Goal: Use online tool/utility: Utilize a website feature to perform a specific function

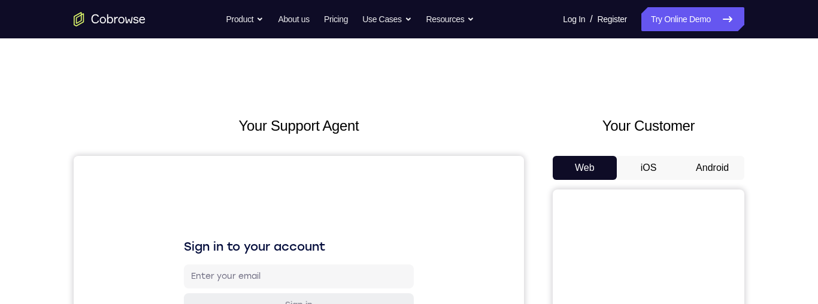
click at [697, 173] on button "Android" at bounding box center [713, 168] width 64 height 24
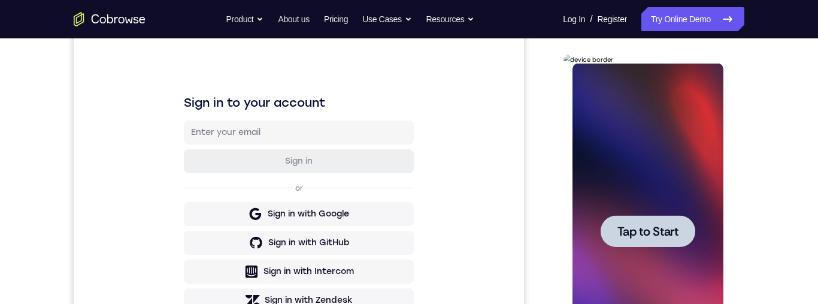
click at [650, 225] on span "Tap to Start" at bounding box center [647, 231] width 61 height 12
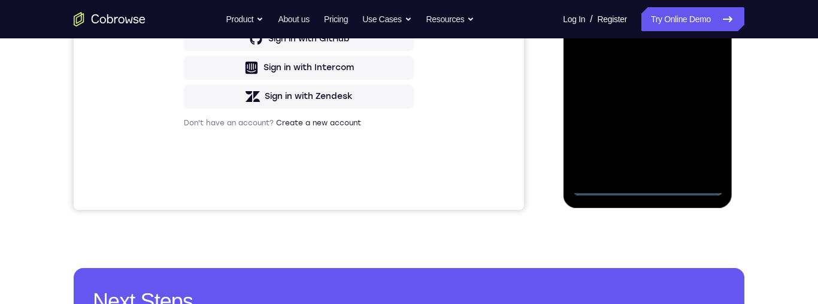
scroll to position [300, 0]
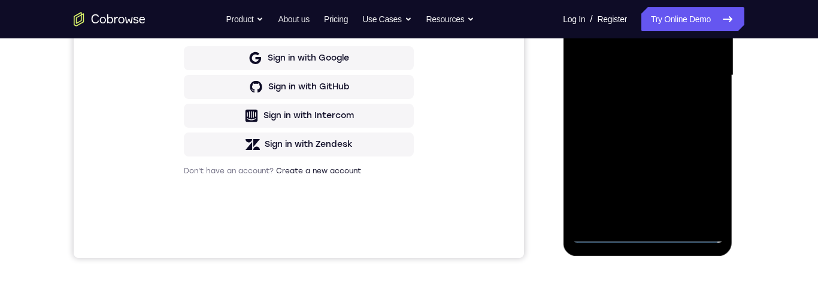
click at [656, 240] on div at bounding box center [647, 76] width 151 height 336
click at [704, 183] on div at bounding box center [647, 76] width 151 height 336
click at [699, 190] on div at bounding box center [647, 76] width 151 height 336
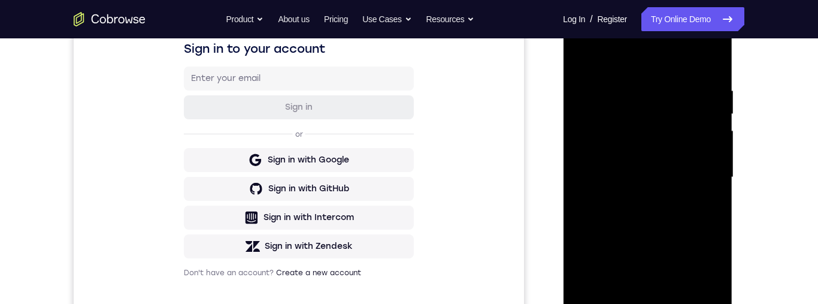
scroll to position [168, 0]
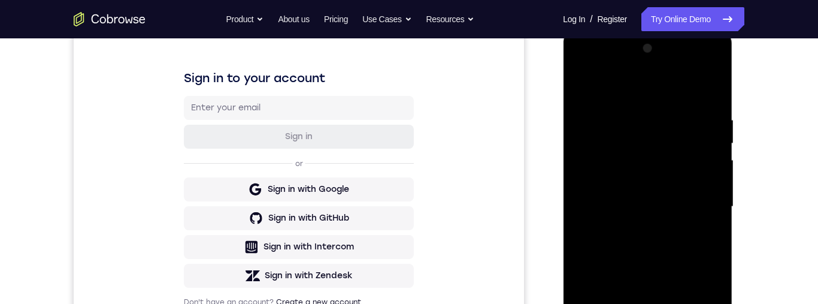
click at [704, 316] on div at bounding box center [647, 207] width 151 height 336
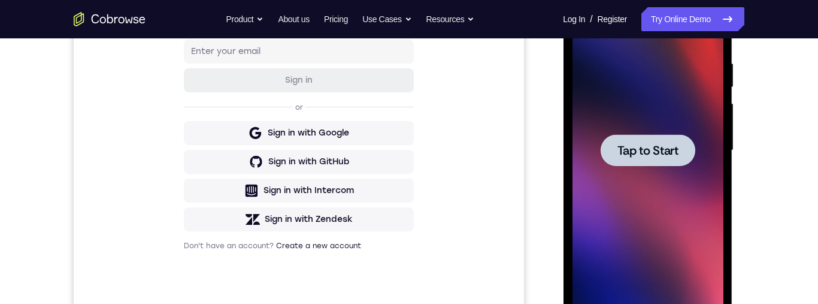
click at [677, 141] on div at bounding box center [647, 150] width 95 height 32
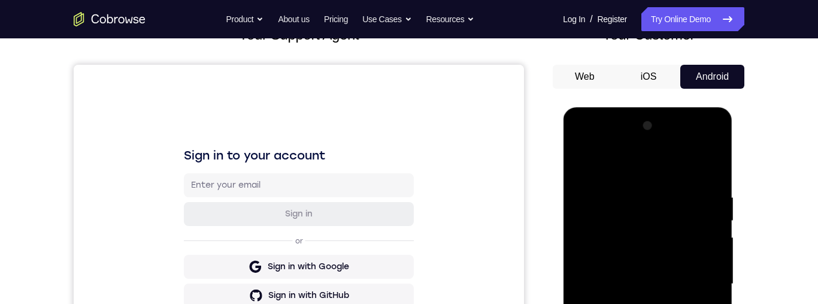
scroll to position [179, 0]
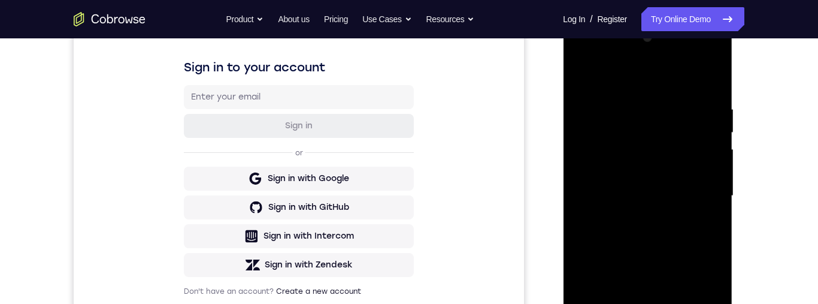
click at [646, 355] on div at bounding box center [647, 196] width 151 height 336
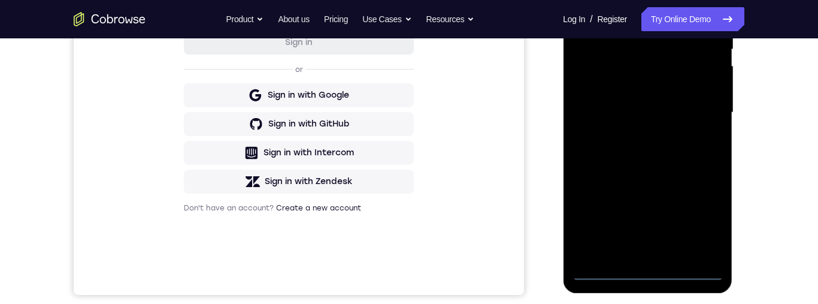
click at [654, 275] on div at bounding box center [647, 113] width 151 height 336
click at [647, 277] on div at bounding box center [647, 113] width 151 height 336
click at [650, 274] on div at bounding box center [647, 113] width 151 height 336
click at [705, 217] on div at bounding box center [647, 113] width 151 height 336
click at [699, 228] on div at bounding box center [647, 113] width 151 height 336
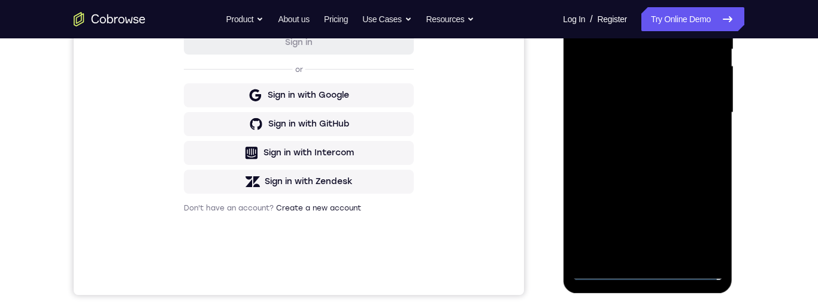
click at [704, 216] on div at bounding box center [647, 113] width 151 height 336
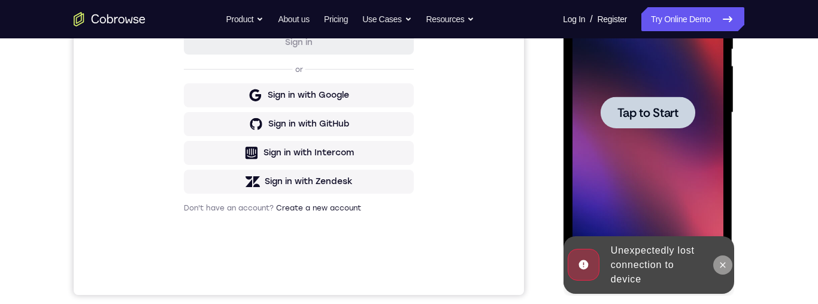
click at [720, 262] on icon at bounding box center [723, 265] width 10 height 10
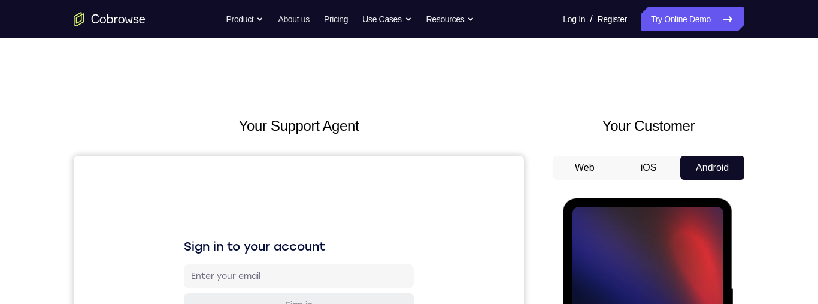
scroll to position [14, 0]
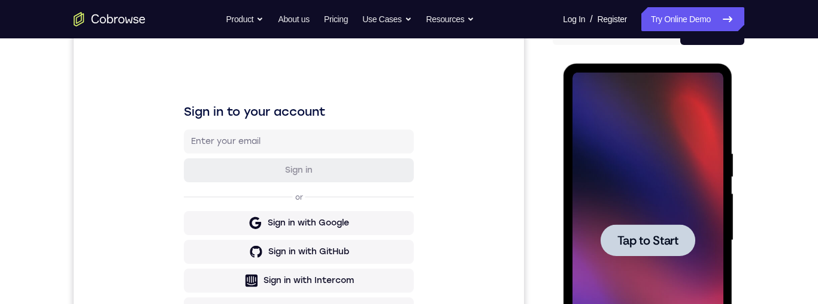
scroll to position [136, 0]
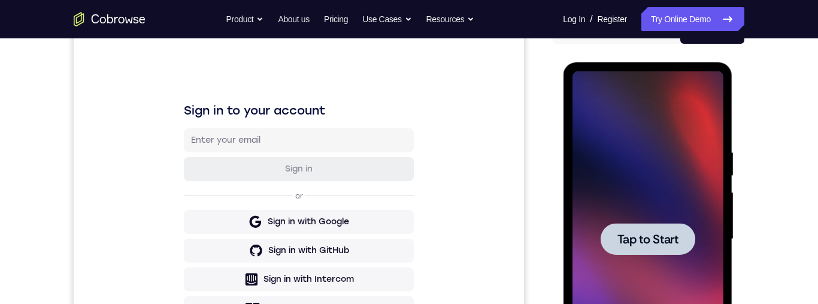
click at [668, 233] on span "Tap to Start" at bounding box center [647, 239] width 61 height 12
click at [673, 240] on span "Tap to Start" at bounding box center [647, 239] width 61 height 12
click at [673, 242] on div at bounding box center [647, 239] width 151 height 336
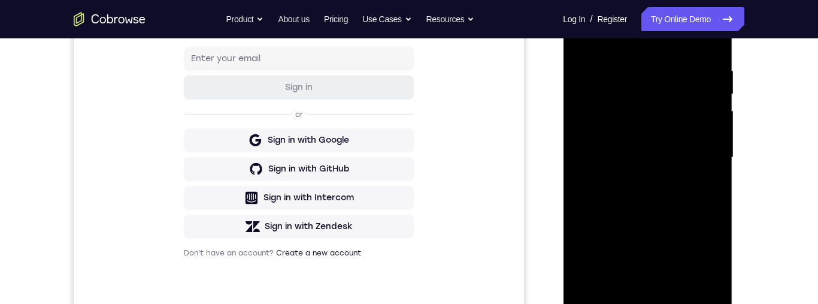
scroll to position [280, 0]
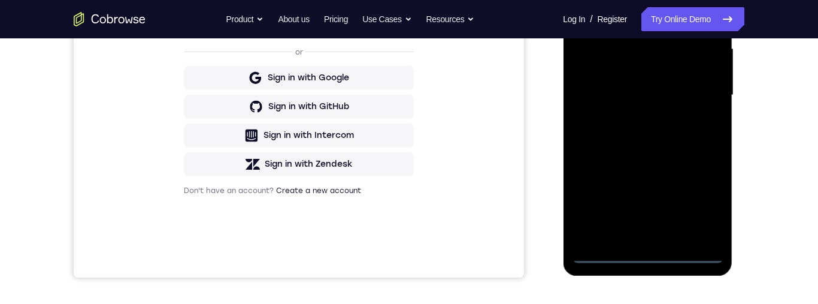
click at [645, 253] on div at bounding box center [647, 95] width 151 height 336
click at [645, 260] on div at bounding box center [647, 95] width 151 height 336
click at [647, 260] on div at bounding box center [647, 95] width 151 height 336
click at [648, 262] on div at bounding box center [647, 95] width 151 height 336
click at [651, 254] on div at bounding box center [647, 95] width 151 height 336
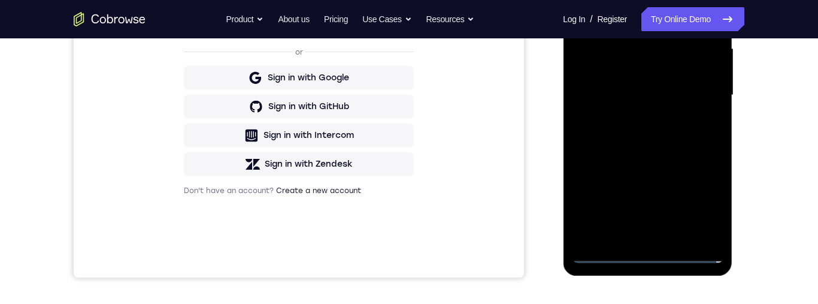
click at [655, 252] on div at bounding box center [647, 95] width 151 height 336
click at [696, 200] on div at bounding box center [647, 95] width 151 height 336
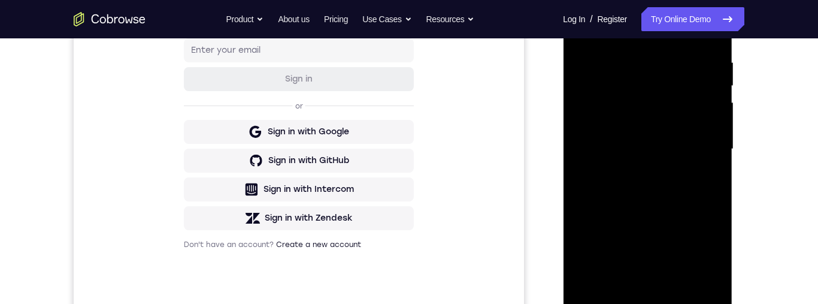
click at [701, 259] on div at bounding box center [647, 149] width 151 height 336
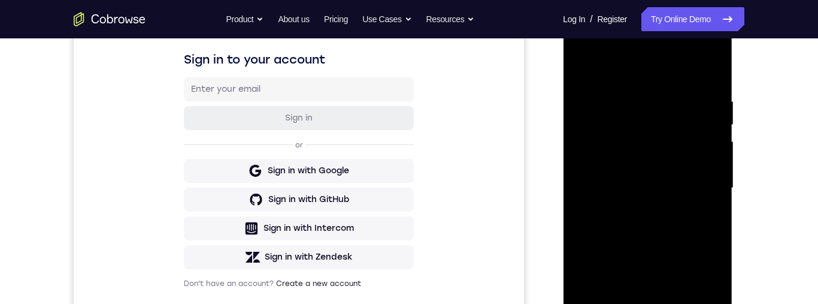
scroll to position [173, 0]
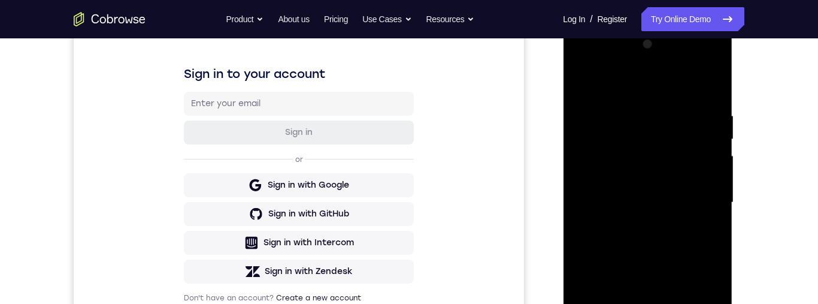
click at [632, 84] on div at bounding box center [647, 203] width 151 height 336
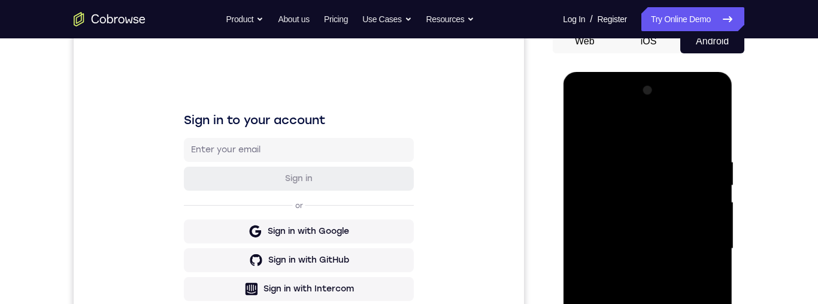
click at [633, 134] on div at bounding box center [647, 249] width 151 height 336
click at [642, 131] on div at bounding box center [647, 249] width 151 height 336
click at [634, 176] on div at bounding box center [647, 249] width 151 height 336
click at [630, 183] on div at bounding box center [647, 249] width 151 height 336
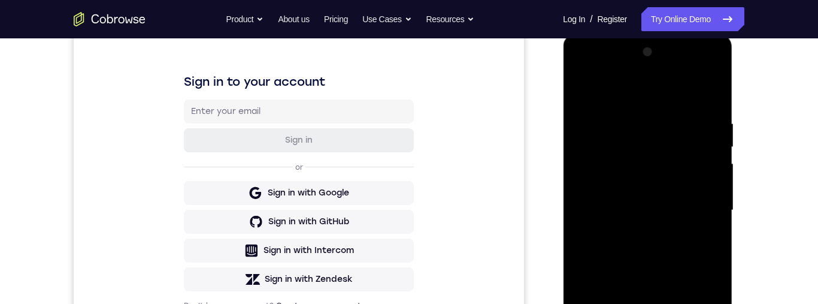
click at [693, 79] on div at bounding box center [647, 211] width 151 height 336
click at [699, 72] on div at bounding box center [647, 210] width 151 height 336
click at [699, 75] on div at bounding box center [647, 210] width 151 height 336
click at [699, 76] on div at bounding box center [647, 210] width 151 height 336
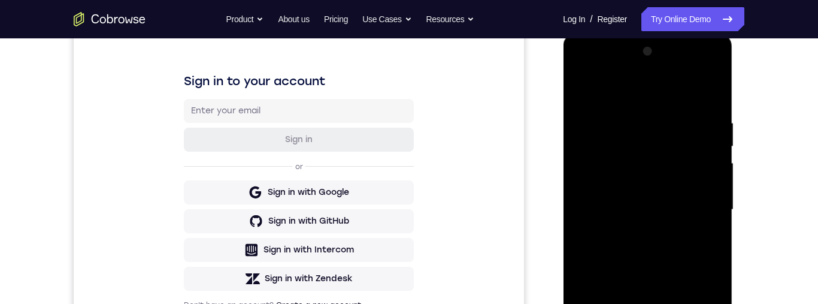
click at [694, 78] on div at bounding box center [647, 210] width 151 height 336
click at [700, 70] on div at bounding box center [647, 210] width 151 height 336
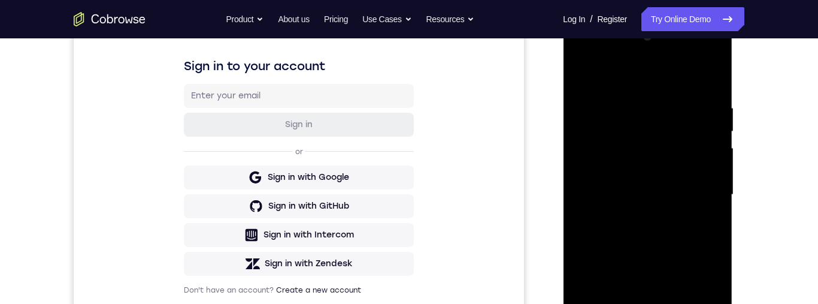
click at [698, 56] on div at bounding box center [647, 195] width 151 height 336
click at [700, 56] on div at bounding box center [647, 195] width 151 height 336
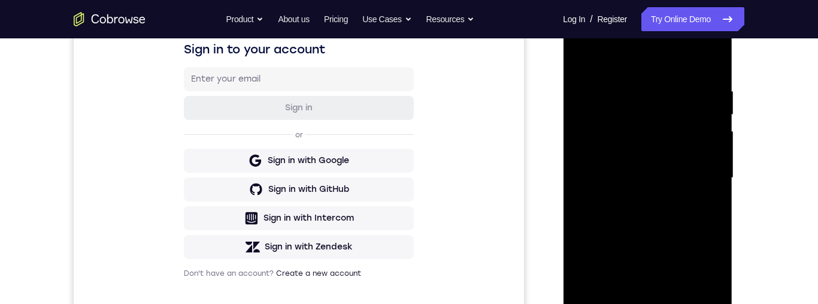
scroll to position [104, 0]
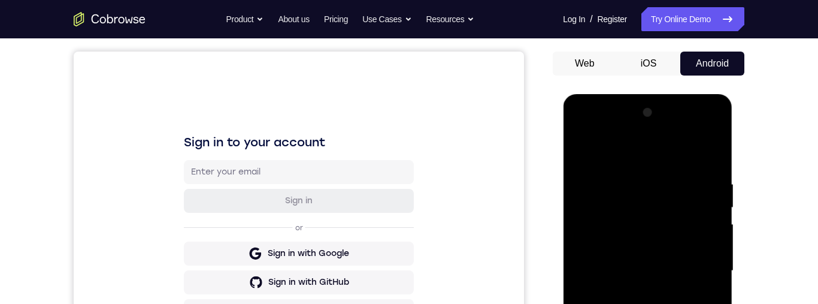
click at [703, 128] on div at bounding box center [647, 271] width 151 height 336
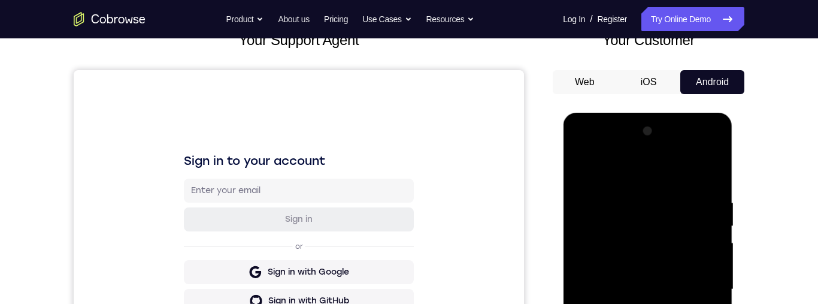
click at [586, 141] on div at bounding box center [647, 290] width 151 height 336
click at [586, 155] on div at bounding box center [647, 290] width 151 height 336
click at [594, 146] on div at bounding box center [647, 290] width 151 height 336
click at [631, 228] on div at bounding box center [647, 290] width 151 height 336
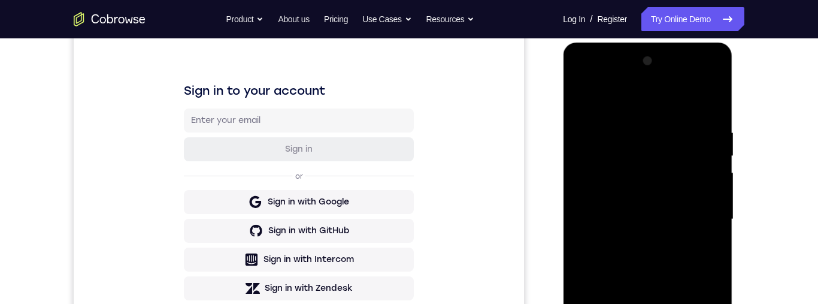
scroll to position [246, 0]
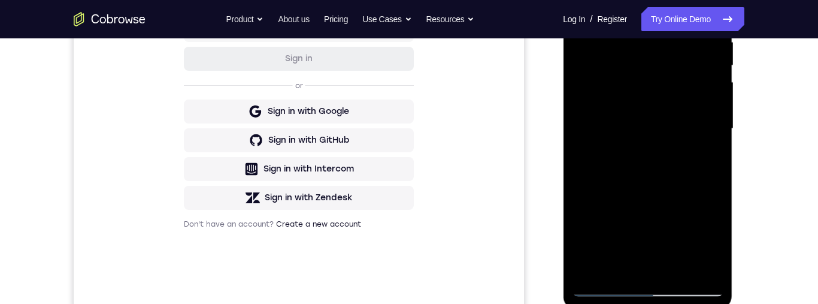
click at [659, 68] on div at bounding box center [647, 129] width 151 height 336
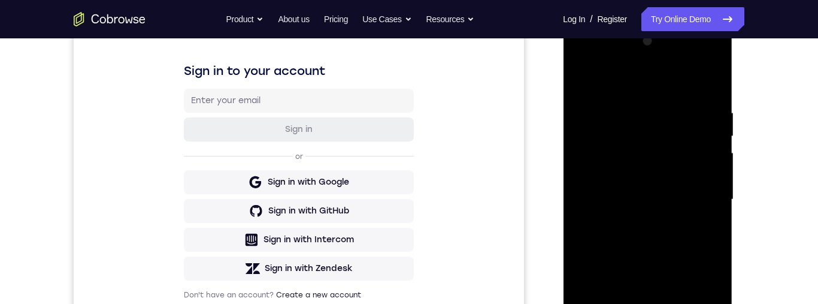
scroll to position [187, 0]
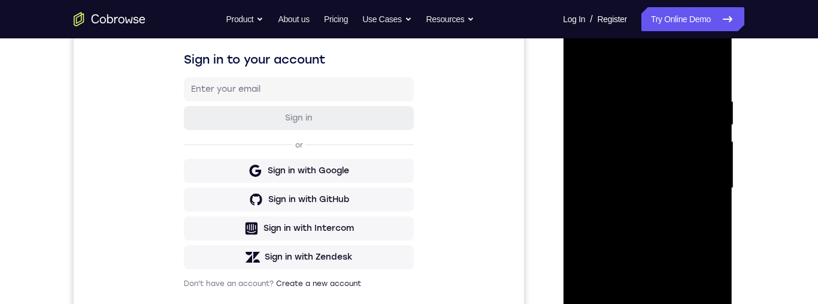
click at [662, 138] on div at bounding box center [647, 188] width 151 height 336
click at [662, 140] on div at bounding box center [647, 188] width 151 height 336
click at [663, 141] on div at bounding box center [647, 188] width 151 height 336
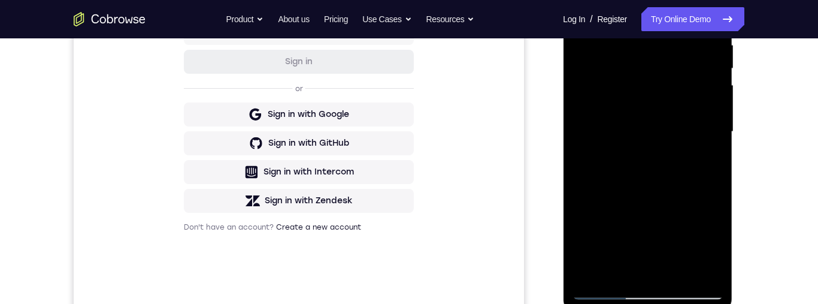
scroll to position [234, 0]
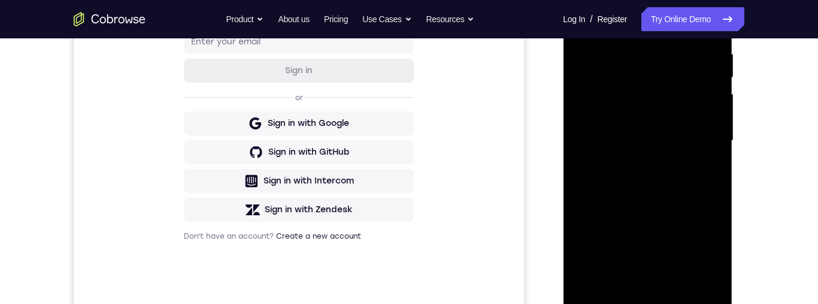
click at [683, 98] on div at bounding box center [647, 141] width 151 height 336
click at [684, 96] on div at bounding box center [647, 141] width 151 height 336
click at [666, 93] on div at bounding box center [647, 141] width 151 height 336
click at [670, 92] on div at bounding box center [647, 141] width 151 height 336
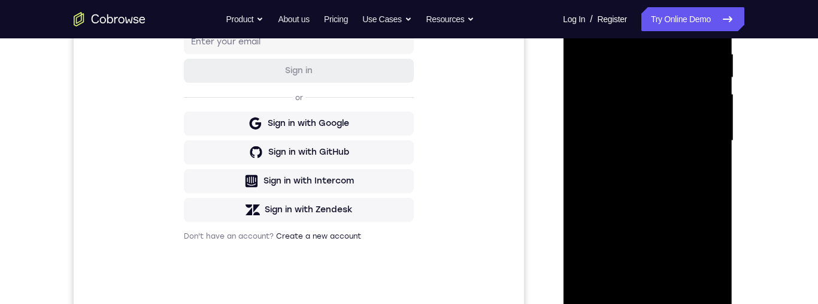
click at [672, 95] on div at bounding box center [647, 141] width 151 height 336
click at [671, 98] on div at bounding box center [647, 141] width 151 height 336
click at [669, 101] on div at bounding box center [647, 141] width 151 height 336
click at [666, 104] on div at bounding box center [647, 141] width 151 height 336
click at [665, 110] on div at bounding box center [647, 141] width 151 height 336
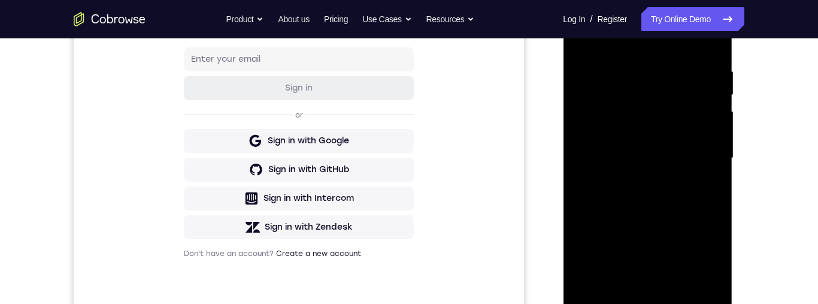
scroll to position [191, 0]
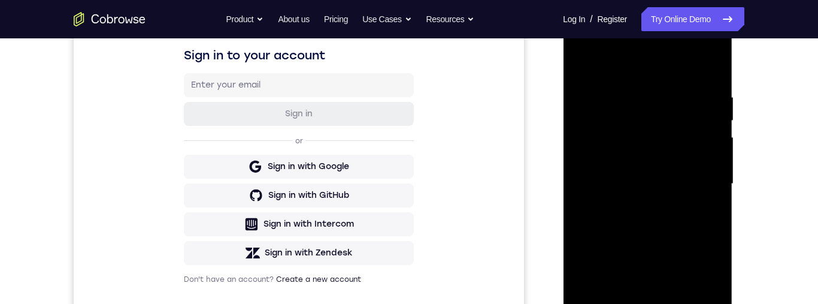
click at [676, 129] on div at bounding box center [647, 184] width 151 height 336
click at [680, 133] on div at bounding box center [647, 184] width 151 height 336
click at [683, 132] on div at bounding box center [647, 184] width 151 height 336
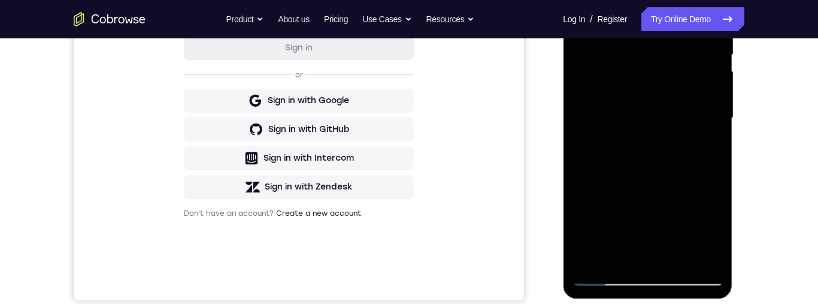
scroll to position [214, 0]
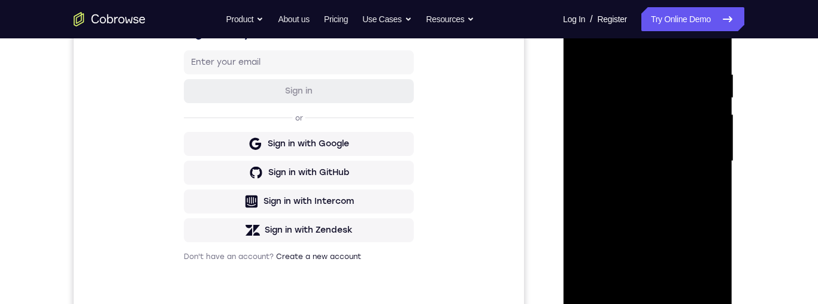
click at [652, 111] on div at bounding box center [647, 161] width 151 height 336
click at [653, 111] on div at bounding box center [647, 161] width 151 height 336
click at [660, 111] on div at bounding box center [647, 161] width 151 height 336
click at [662, 117] on div at bounding box center [647, 161] width 151 height 336
click at [668, 130] on div at bounding box center [647, 161] width 151 height 336
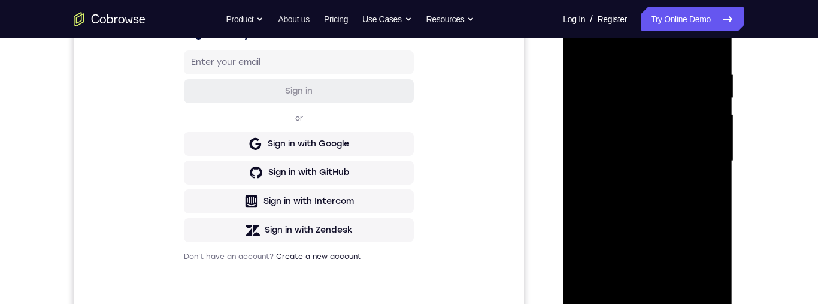
scroll to position [152, 0]
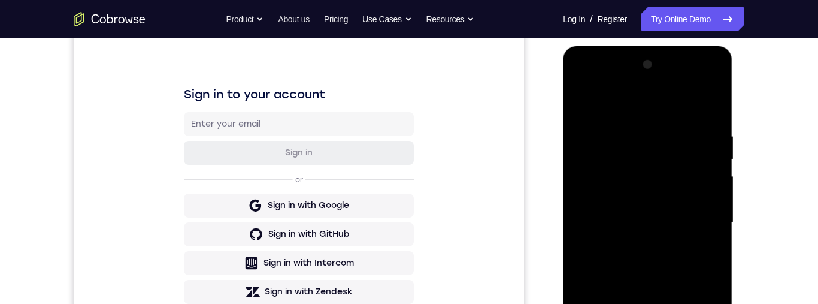
click at [669, 179] on div at bounding box center [647, 223] width 151 height 336
click at [670, 179] on div at bounding box center [647, 223] width 151 height 336
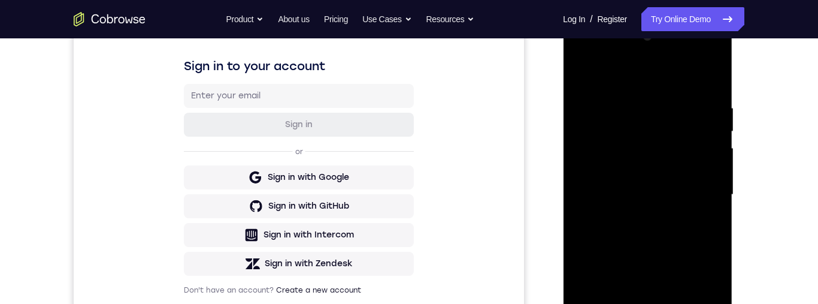
scroll to position [182, 0]
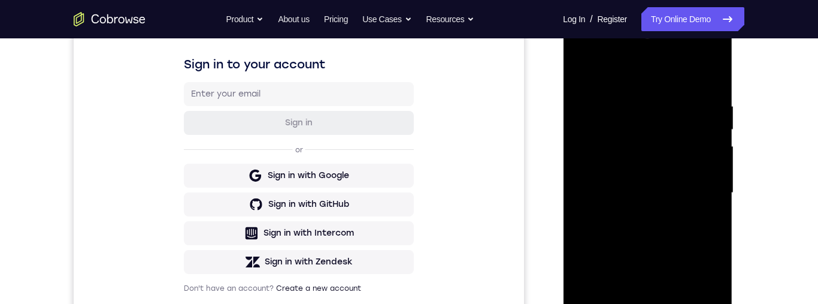
click at [672, 155] on div at bounding box center [647, 193] width 151 height 336
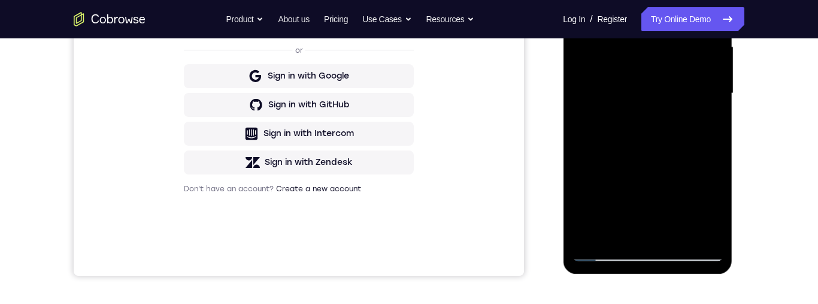
scroll to position [279, 0]
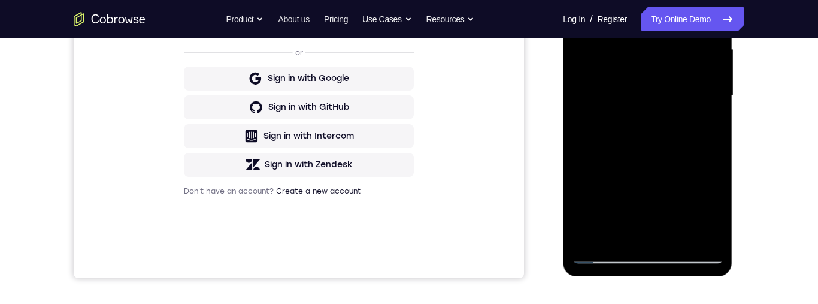
click at [676, 60] on div at bounding box center [647, 96] width 151 height 336
click at [681, 58] on div at bounding box center [647, 96] width 151 height 336
click at [684, 57] on div at bounding box center [647, 96] width 151 height 336
click at [685, 58] on div at bounding box center [647, 96] width 151 height 336
click at [691, 56] on div at bounding box center [647, 96] width 151 height 336
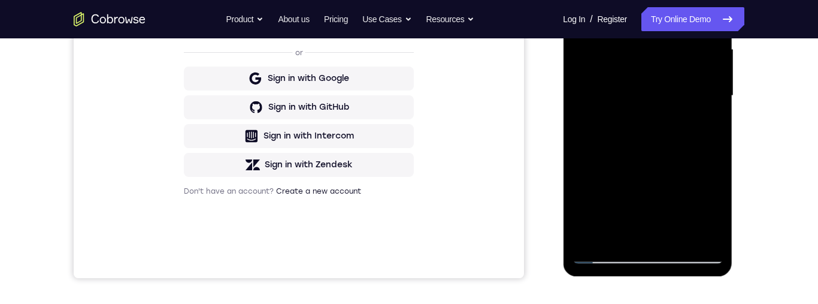
click at [690, 58] on div at bounding box center [647, 96] width 151 height 336
click at [690, 59] on div at bounding box center [647, 96] width 151 height 336
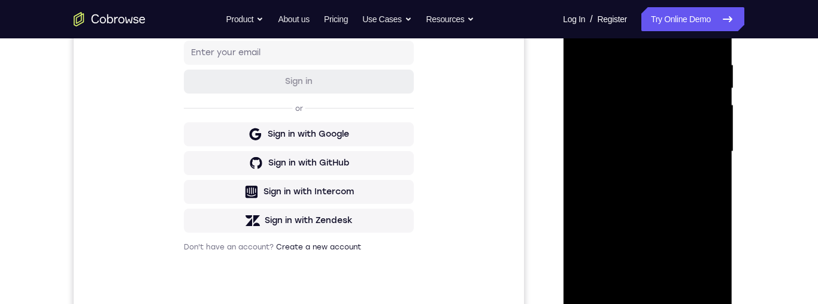
click at [691, 112] on div at bounding box center [647, 152] width 151 height 336
click at [691, 111] on div at bounding box center [647, 152] width 151 height 336
click at [691, 113] on div at bounding box center [647, 152] width 151 height 336
click at [690, 115] on div at bounding box center [647, 152] width 151 height 336
click at [624, 122] on div at bounding box center [647, 152] width 151 height 336
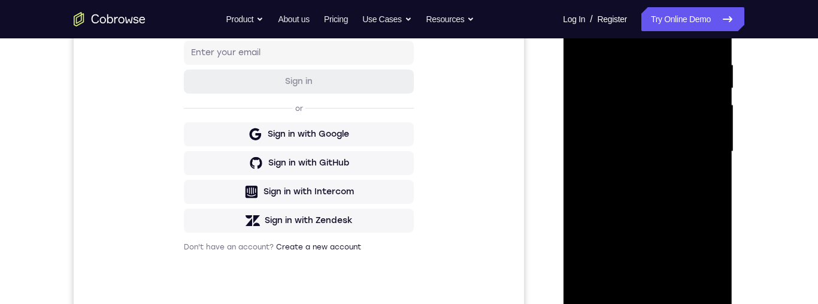
click at [623, 117] on div at bounding box center [647, 152] width 151 height 336
click at [625, 116] on div at bounding box center [647, 152] width 151 height 336
click at [631, 116] on div at bounding box center [647, 152] width 151 height 336
click at [638, 111] on div at bounding box center [647, 152] width 151 height 336
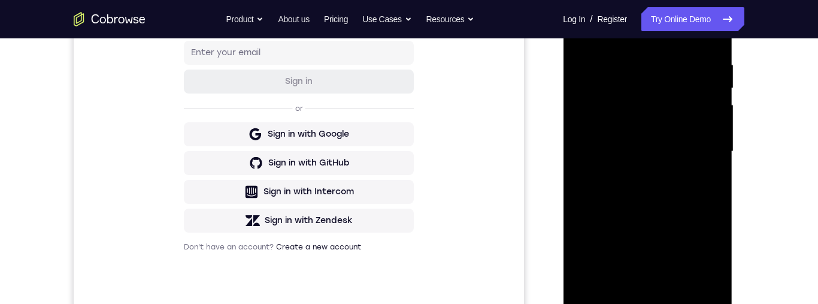
click at [645, 107] on div at bounding box center [647, 152] width 151 height 336
click at [660, 111] on div at bounding box center [647, 152] width 151 height 336
click at [654, 111] on div at bounding box center [647, 152] width 151 height 336
click at [653, 112] on div at bounding box center [647, 152] width 151 height 336
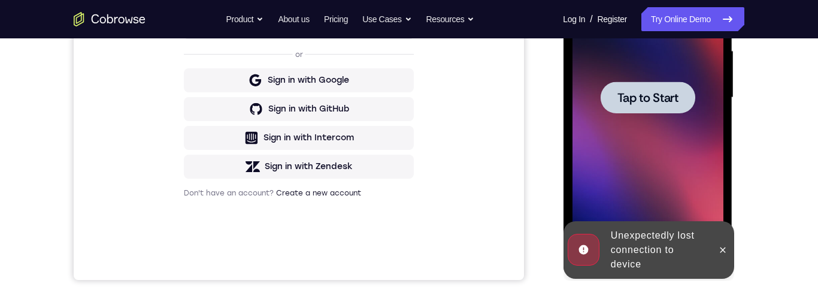
scroll to position [256, 0]
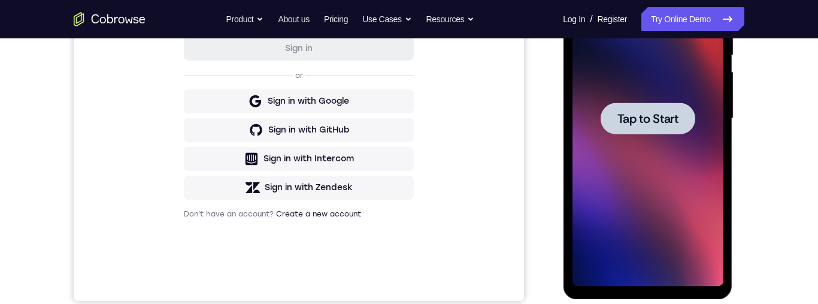
click at [609, 125] on div at bounding box center [647, 118] width 95 height 32
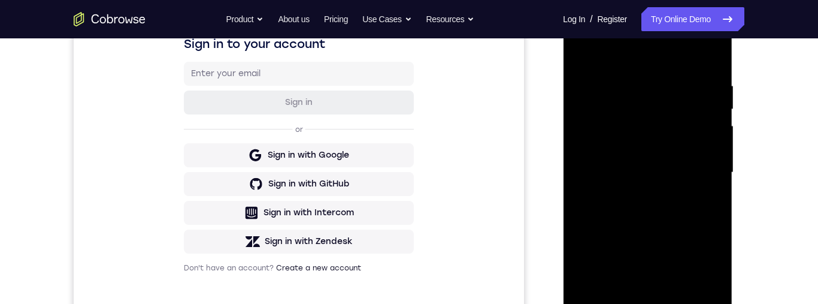
scroll to position [243, 0]
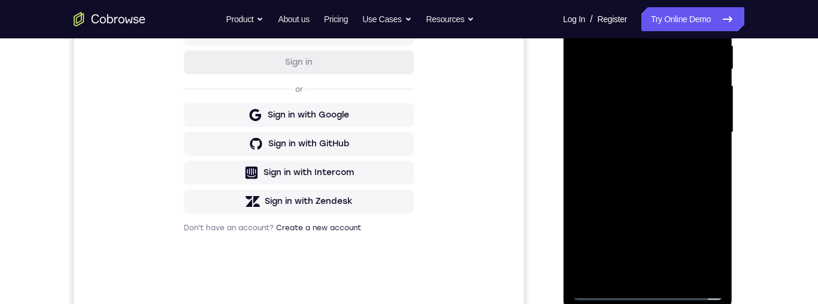
click at [653, 292] on div at bounding box center [647, 133] width 151 height 336
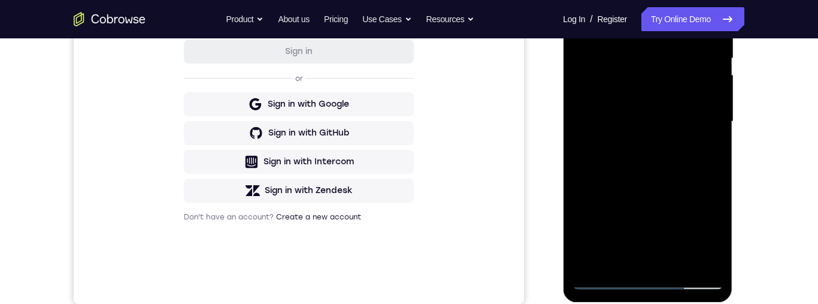
click at [699, 223] on div at bounding box center [647, 122] width 151 height 336
click at [706, 226] on div at bounding box center [647, 122] width 151 height 336
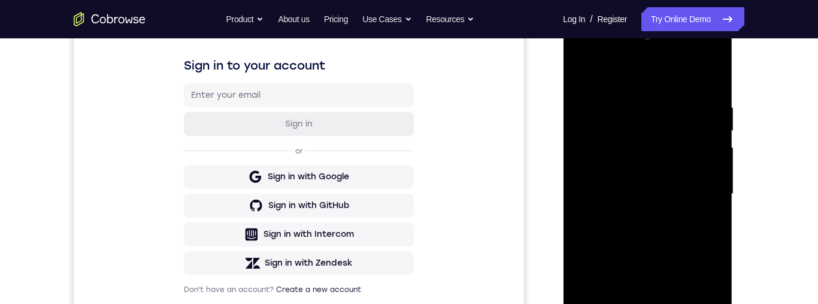
scroll to position [147, 0]
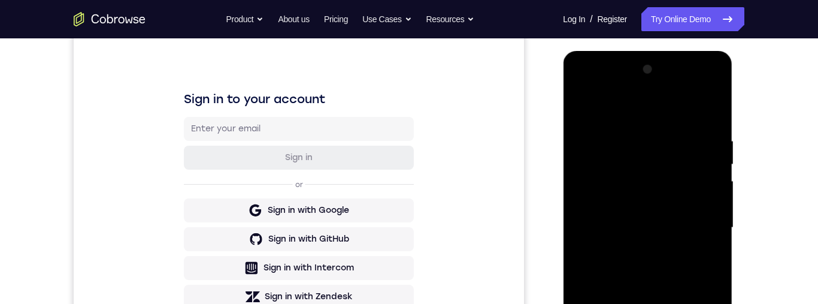
click at [671, 117] on div at bounding box center [647, 228] width 151 height 336
click at [700, 226] on div at bounding box center [647, 228] width 151 height 336
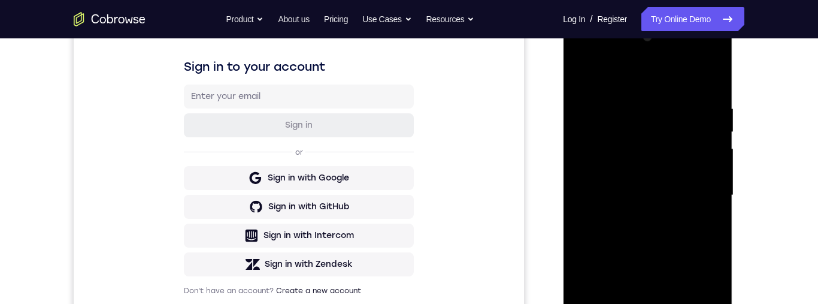
scroll to position [180, 0]
click at [627, 218] on div at bounding box center [647, 195] width 151 height 336
click at [633, 219] on div at bounding box center [647, 195] width 151 height 336
click at [657, 172] on div at bounding box center [647, 195] width 151 height 336
click at [669, 174] on div at bounding box center [647, 195] width 151 height 336
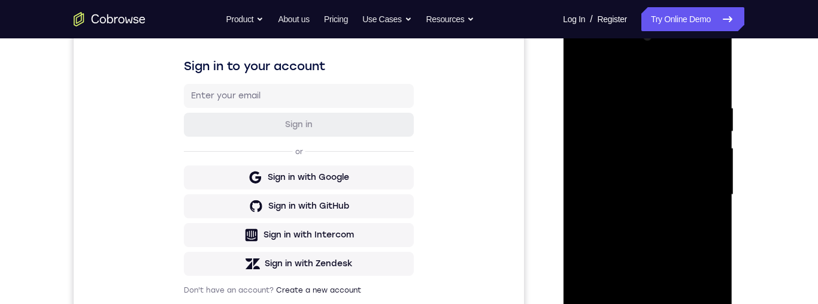
click at [622, 155] on div at bounding box center [647, 195] width 151 height 336
click at [659, 141] on div at bounding box center [647, 195] width 151 height 336
click at [611, 150] on div at bounding box center [647, 195] width 151 height 336
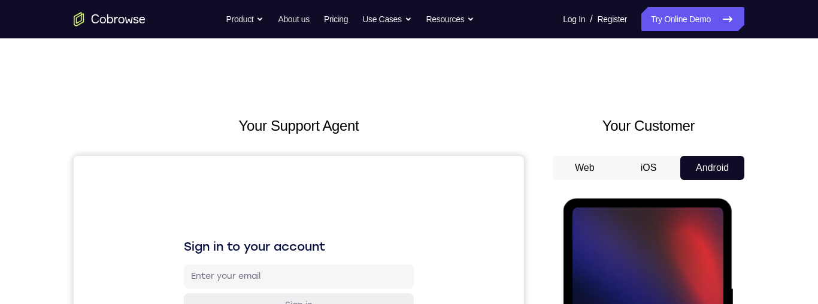
scroll to position [92, 0]
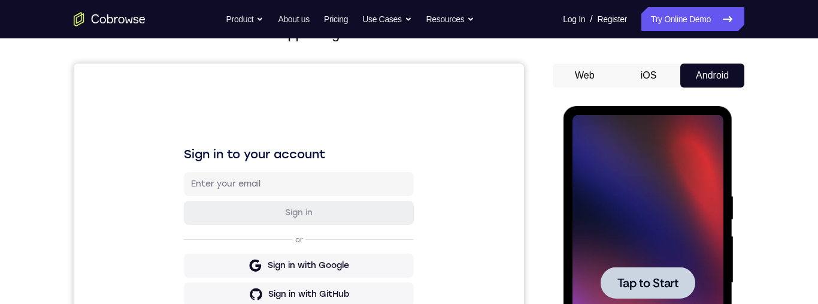
click at [663, 295] on div at bounding box center [647, 283] width 95 height 32
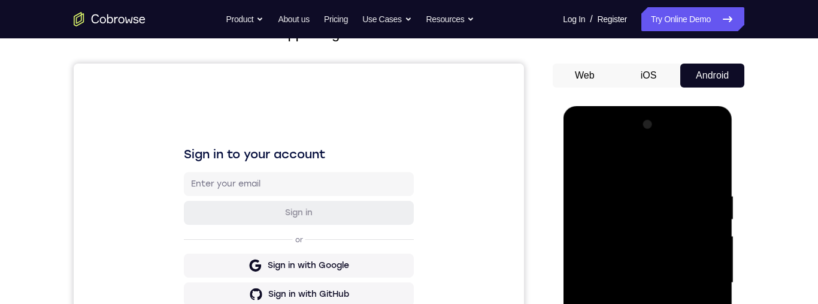
scroll to position [255, 0]
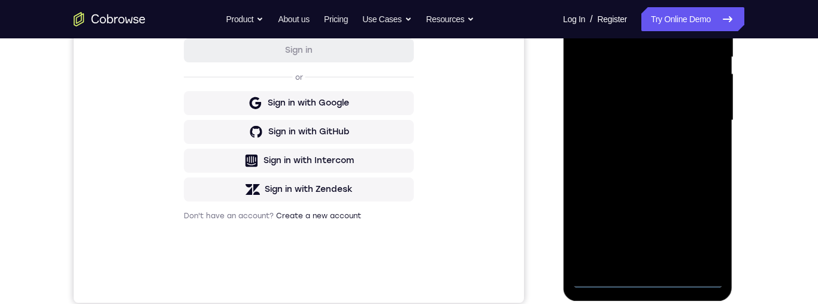
click at [648, 278] on div at bounding box center [647, 121] width 151 height 336
click at [646, 281] on div at bounding box center [647, 121] width 151 height 336
click at [687, 221] on div at bounding box center [647, 121] width 151 height 336
click at [697, 232] on div at bounding box center [647, 121] width 151 height 336
click at [700, 238] on div at bounding box center [647, 121] width 151 height 336
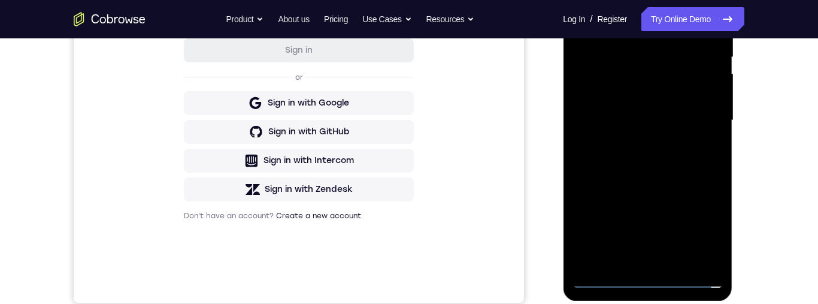
click at [700, 238] on div at bounding box center [647, 121] width 151 height 336
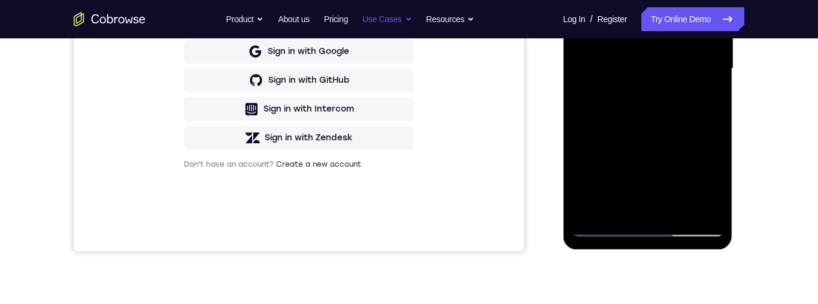
scroll to position [191, 0]
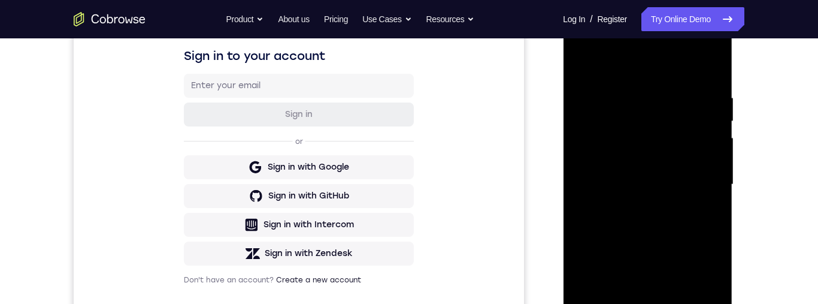
click at [656, 62] on div at bounding box center [647, 185] width 151 height 336
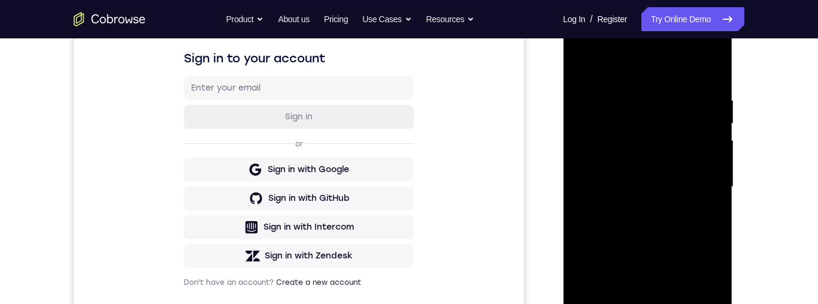
click at [656, 67] on div at bounding box center [647, 187] width 151 height 336
click at [644, 74] on div at bounding box center [647, 187] width 151 height 336
click at [699, 183] on div at bounding box center [647, 187] width 151 height 336
click at [704, 178] on div at bounding box center [647, 187] width 151 height 336
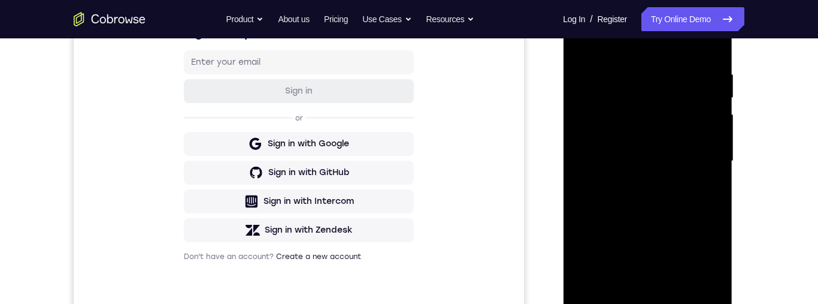
scroll to position [217, 0]
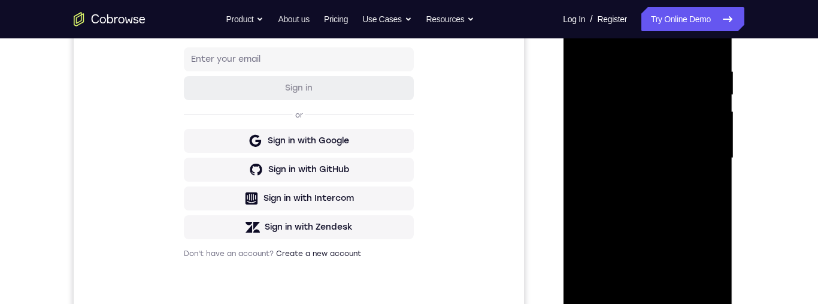
click at [637, 179] on div at bounding box center [647, 158] width 151 height 336
click at [659, 152] on div at bounding box center [647, 158] width 151 height 336
